Goal: Task Accomplishment & Management: Use online tool/utility

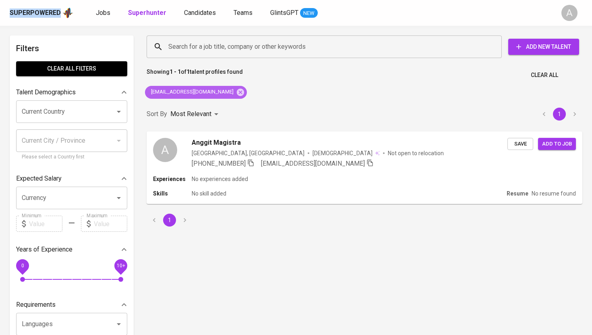
click at [245, 88] on icon at bounding box center [240, 92] width 9 height 9
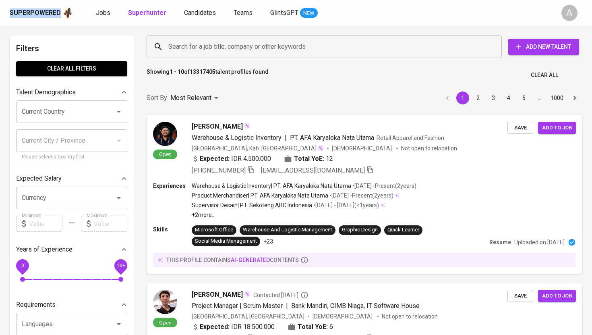
click at [258, 45] on input "Search for a job title, company or other keywords" at bounding box center [326, 46] width 320 height 15
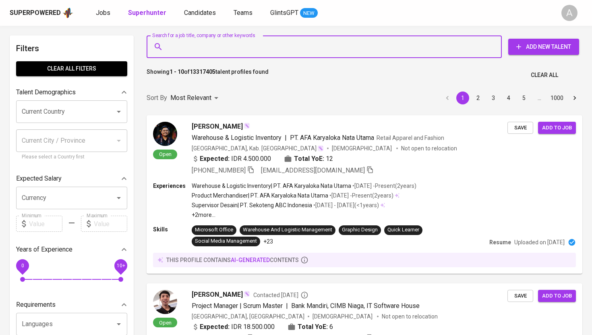
paste input "[EMAIL_ADDRESS][DOMAIN_NAME]"
type input "[EMAIL_ADDRESS][DOMAIN_NAME]"
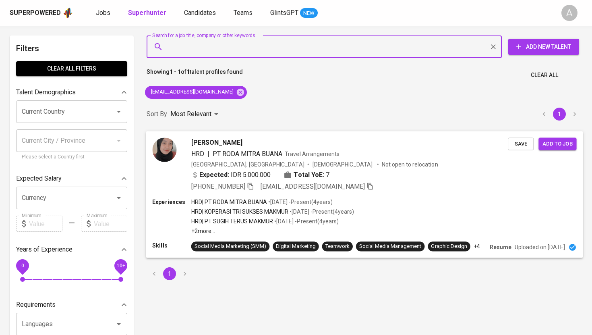
click at [254, 184] on icon "button" at bounding box center [250, 185] width 7 height 7
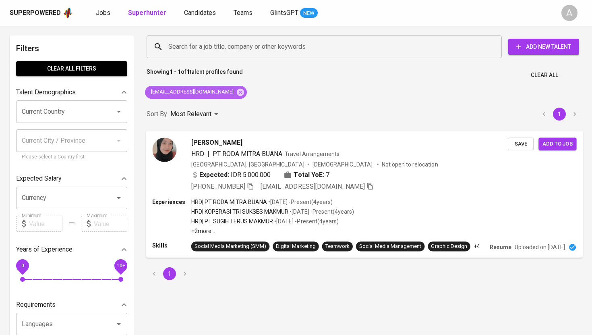
click at [243, 92] on div "[EMAIL_ADDRESS][DOMAIN_NAME]" at bounding box center [196, 92] width 102 height 13
click at [240, 93] on icon at bounding box center [240, 91] width 7 height 7
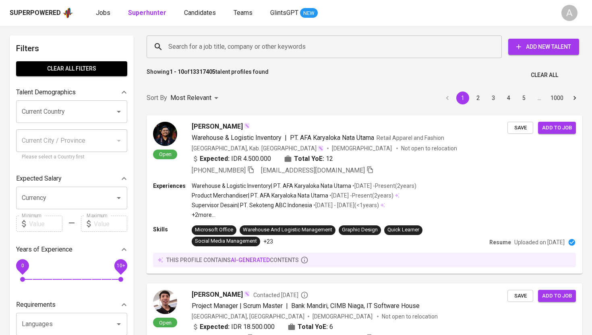
click at [255, 41] on input "Search for a job title, company or other keywords" at bounding box center [326, 46] width 320 height 15
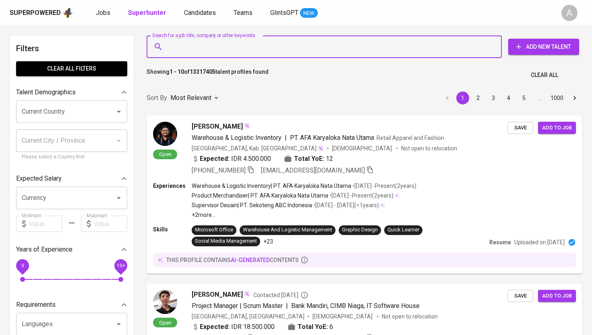
paste input "[EMAIL_ADDRESS][DOMAIN_NAME]"
type input "[EMAIL_ADDRESS][DOMAIN_NAME]"
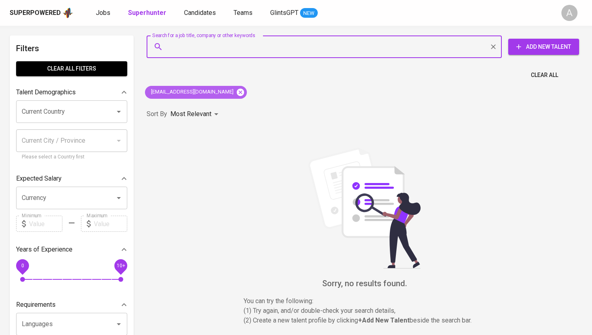
click at [237, 91] on icon at bounding box center [240, 91] width 7 height 7
